Goal: Task Accomplishment & Management: Complete application form

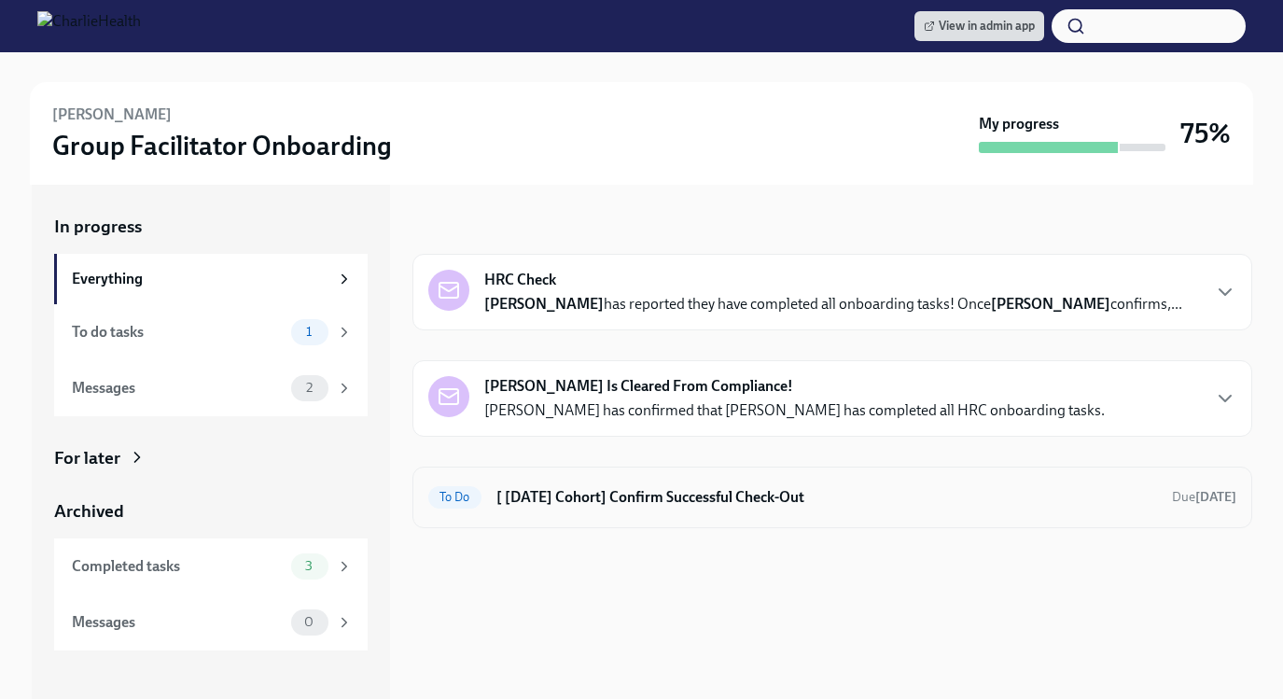
click at [759, 497] on h6 "[ [DATE] Cohort] Confirm Successful Check-Out" at bounding box center [826, 497] width 661 height 21
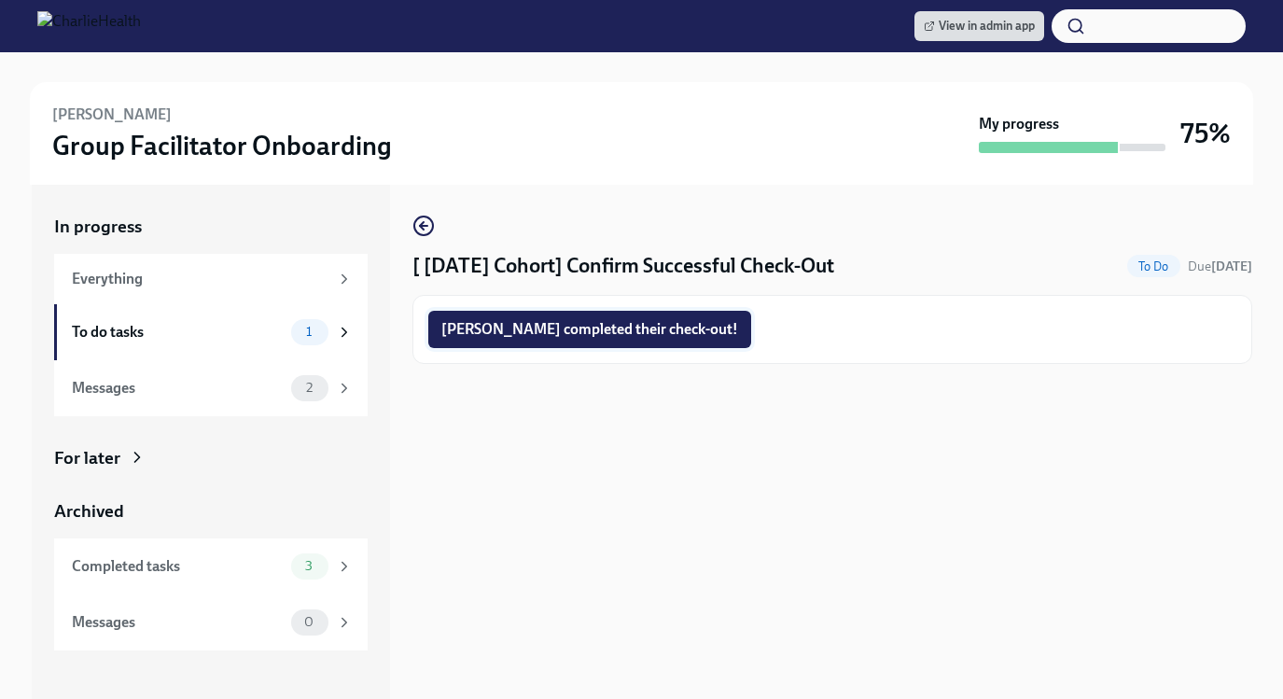
click at [542, 323] on span "[PERSON_NAME] completed their check-out!" at bounding box center [589, 329] width 297 height 19
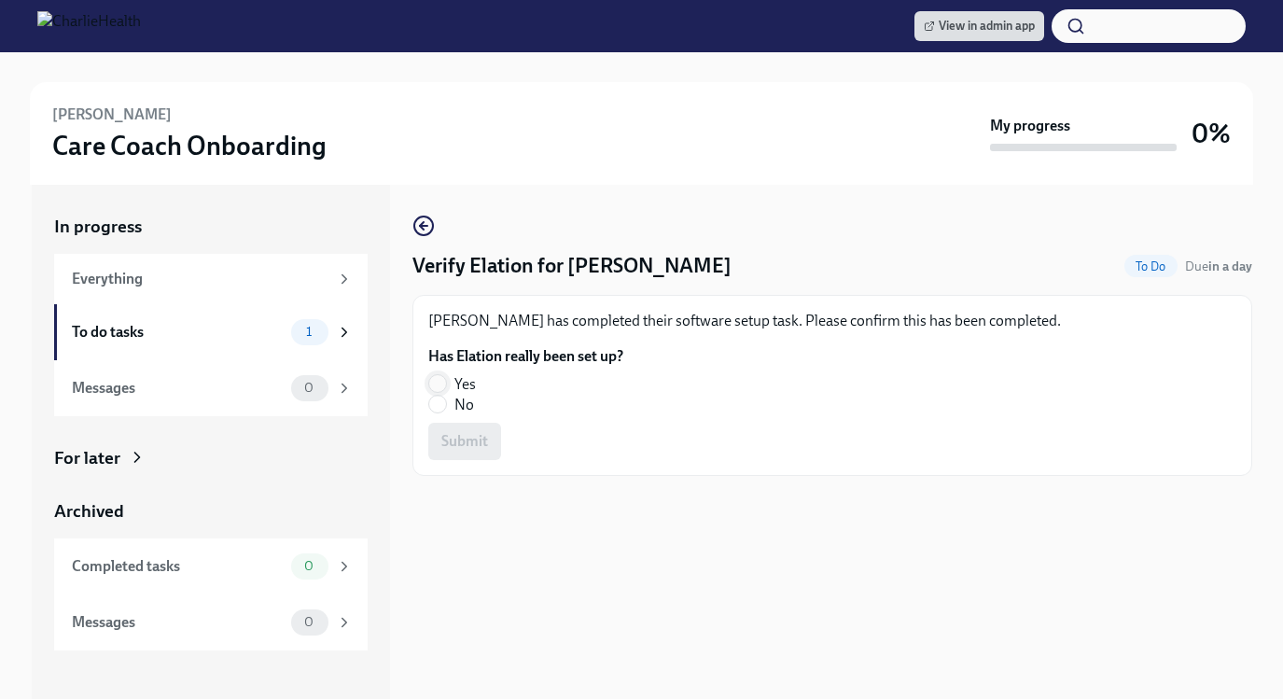
click at [437, 383] on input "Yes" at bounding box center [437, 383] width 17 height 17
radio input "true"
click at [453, 435] on span "Submit" at bounding box center [464, 441] width 47 height 19
click at [438, 402] on input "No" at bounding box center [437, 404] width 17 height 17
radio input "true"
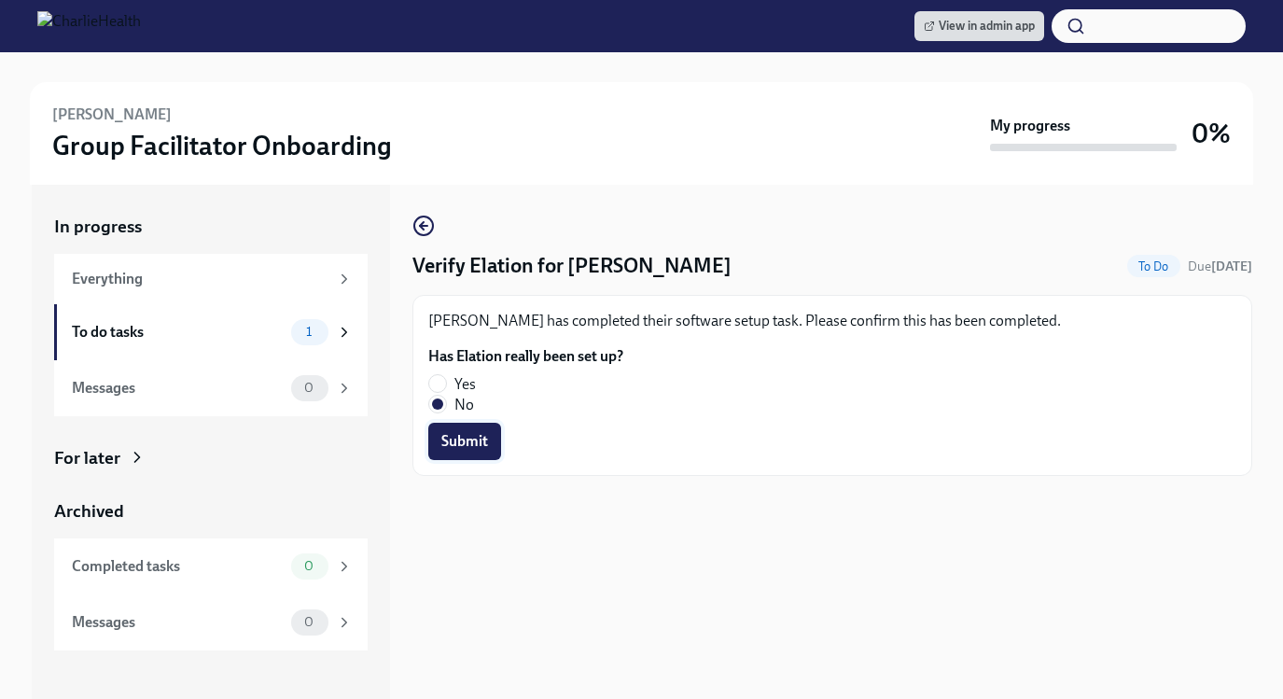
click at [443, 452] on button "Submit" at bounding box center [464, 441] width 73 height 37
click at [437, 410] on input "No" at bounding box center [437, 404] width 17 height 17
radio input "true"
click at [450, 438] on span "Submit" at bounding box center [464, 441] width 47 height 19
click at [435, 404] on input "No" at bounding box center [437, 404] width 17 height 17
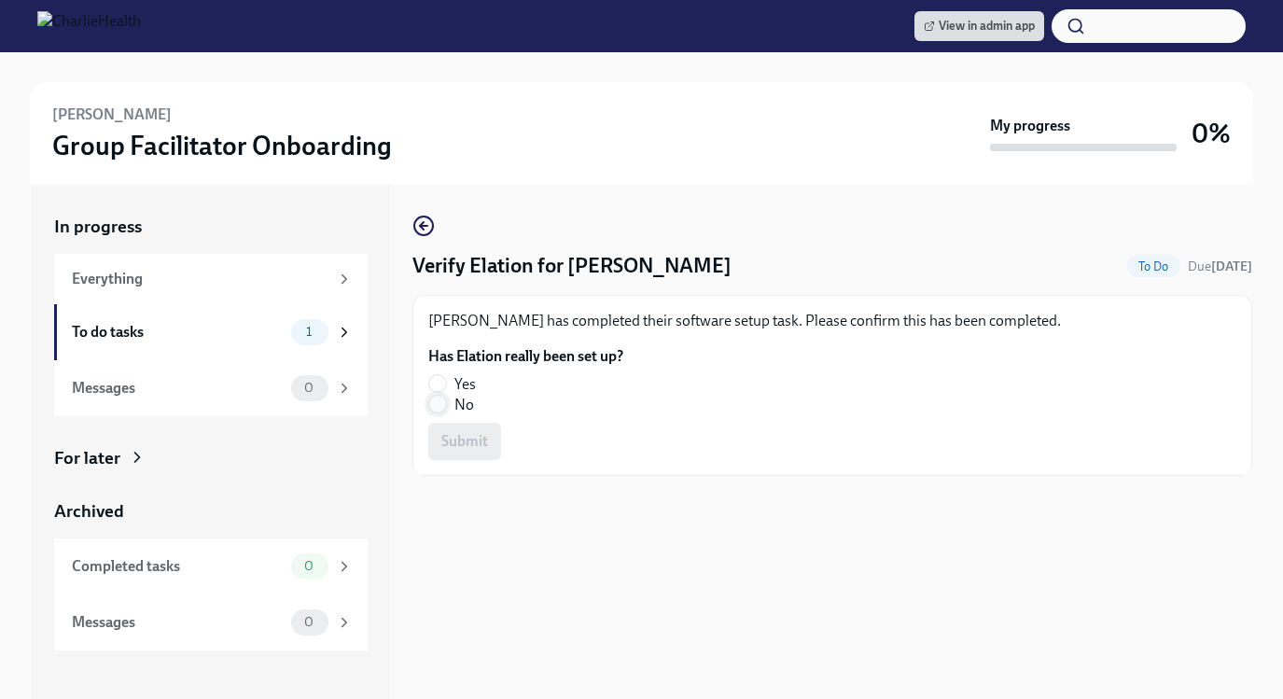
radio input "true"
click at [456, 453] on button "Submit" at bounding box center [464, 441] width 73 height 37
